Goal: Communication & Community: Answer question/provide support

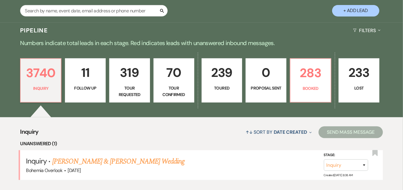
scroll to position [125, 0]
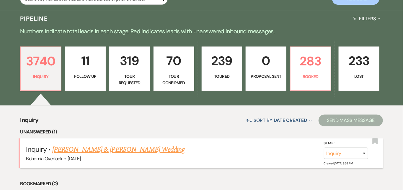
click at [129, 145] on link "[PERSON_NAME] & [PERSON_NAME] Wedding" at bounding box center [118, 150] width 132 height 11
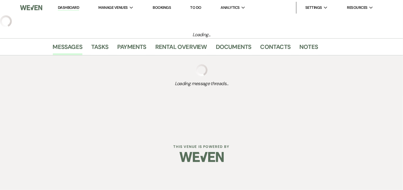
select select "5"
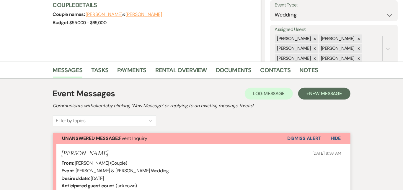
scroll to position [87, 0]
click at [361, 37] on icon at bounding box center [359, 39] width 4 height 4
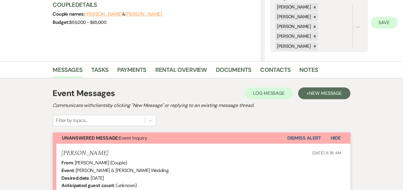
click at [386, 22] on button "Save" at bounding box center [384, 23] width 27 height 12
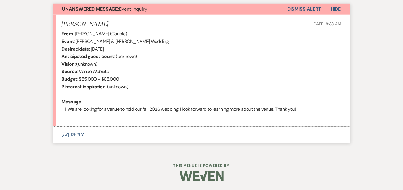
scroll to position [215, 0]
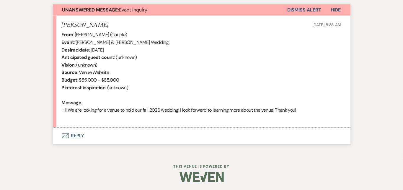
click at [167, 134] on button "Envelope Reply" at bounding box center [202, 136] width 298 height 17
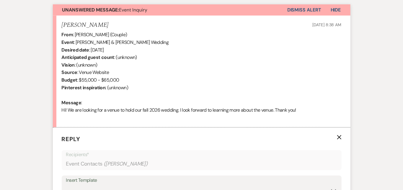
scroll to position [308, 0]
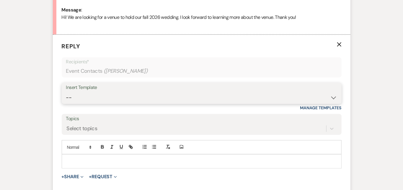
select select "6024"
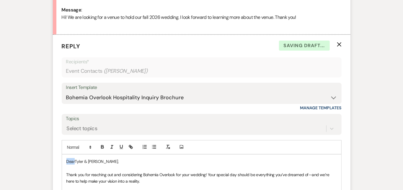
drag, startPoint x: 56, startPoint y: 161, endPoint x: 47, endPoint y: 157, distance: 9.1
click at [66, 159] on p "DearTyler & [PERSON_NAME]," at bounding box center [201, 162] width 270 height 6
click at [377, 104] on div "Messages Tasks Payments Rental Overview Documents Contacts Notes Event Messages…" at bounding box center [201, 101] width 403 height 523
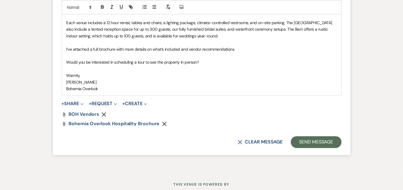
scroll to position [501, 0]
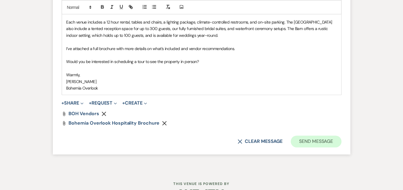
click at [341, 139] on button "Send Message" at bounding box center [316, 142] width 50 height 12
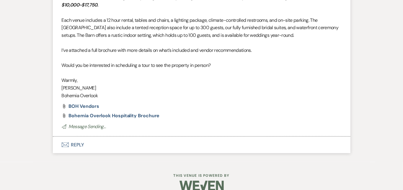
scroll to position [408, 0]
